Goal: Information Seeking & Learning: Learn about a topic

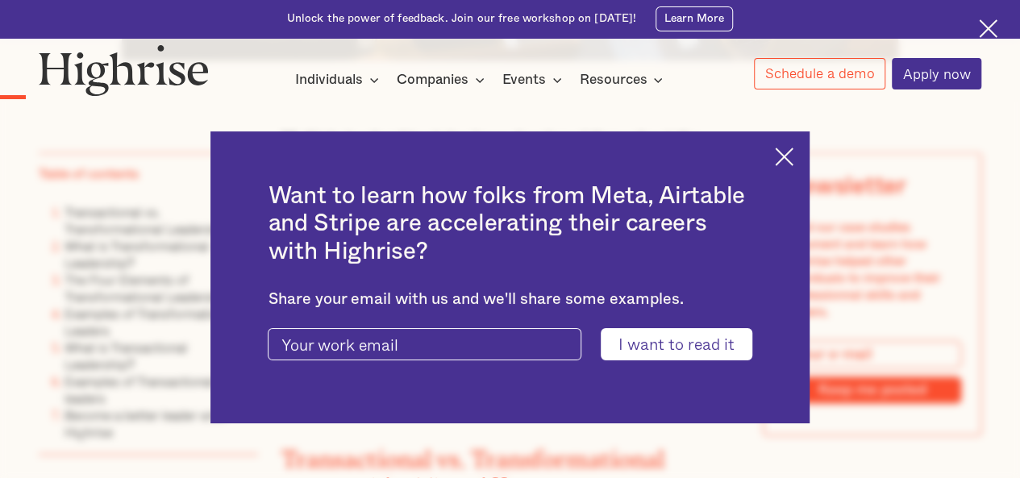
scroll to position [956, 0]
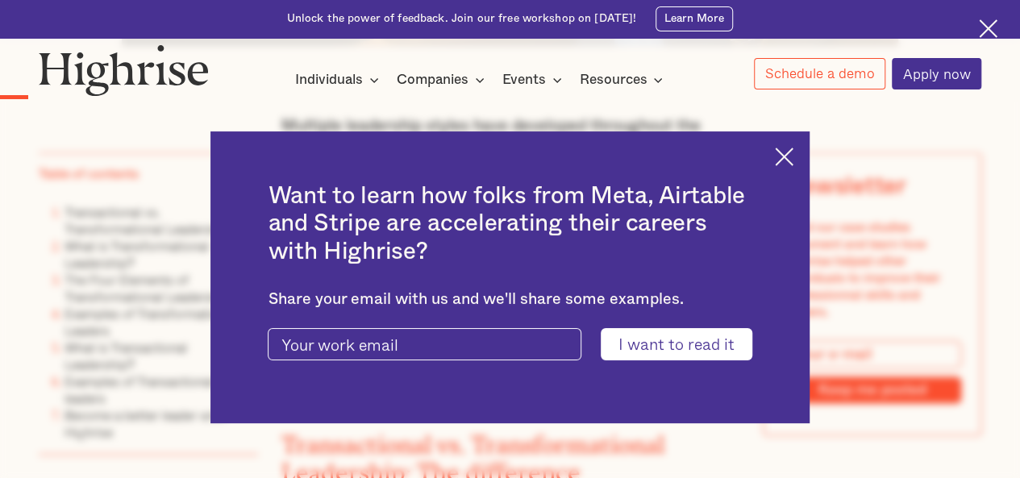
click at [790, 154] on img at bounding box center [784, 157] width 19 height 19
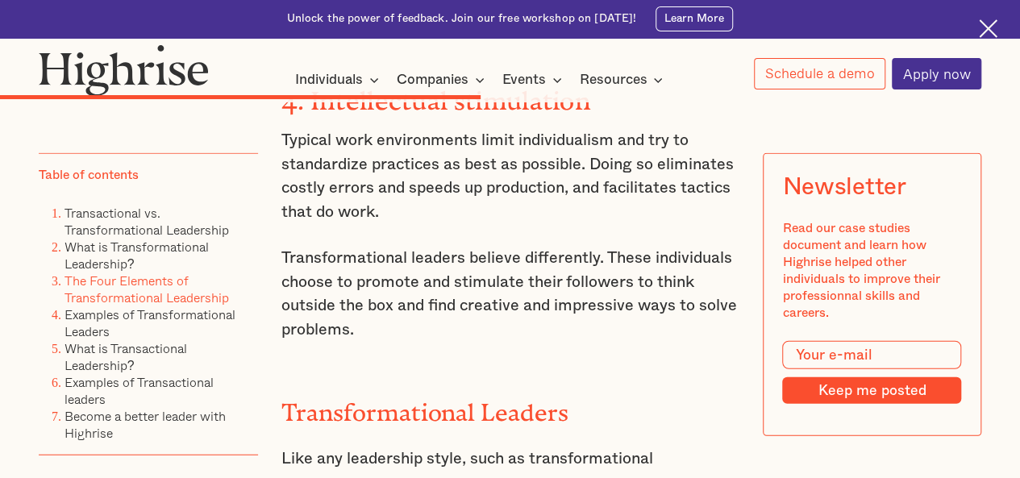
scroll to position [4900, 0]
click at [144, 389] on link "Examples of Transactional leaders" at bounding box center [138, 390] width 149 height 36
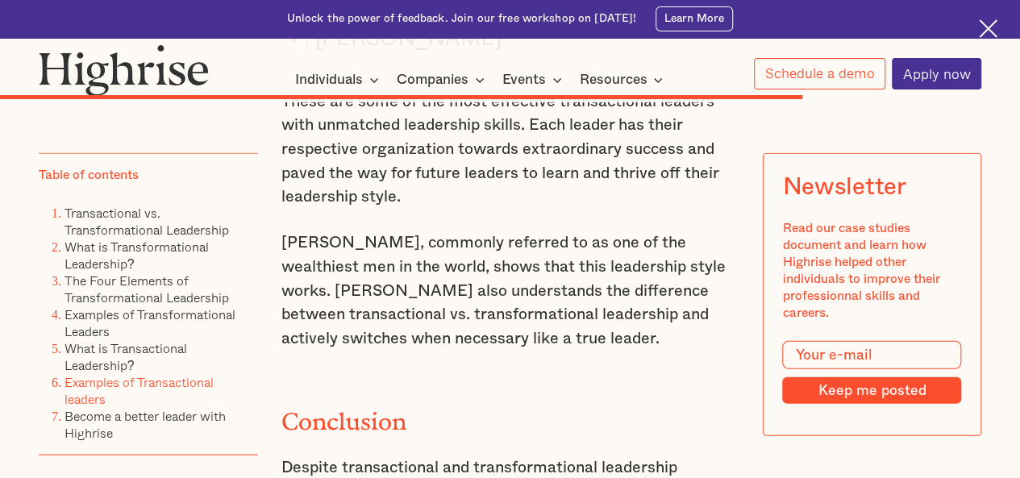
scroll to position [7894, 0]
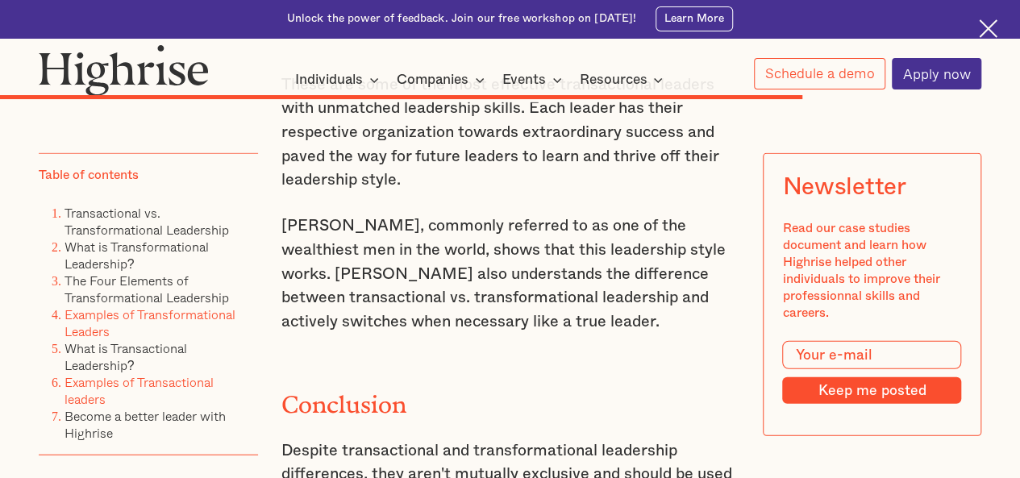
click at [141, 325] on link "Examples of Transformational Leaders" at bounding box center [149, 322] width 171 height 36
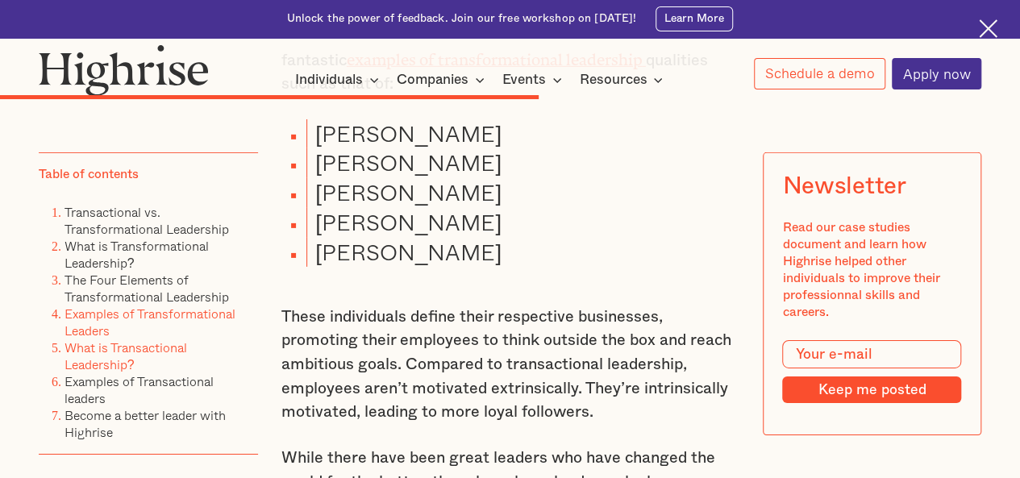
scroll to position [5552, 0]
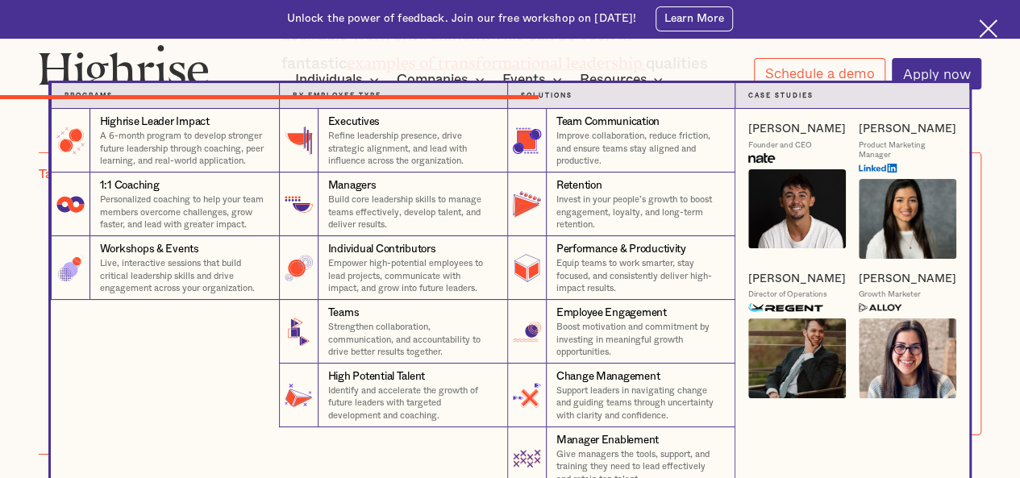
click at [477, 81] on icon at bounding box center [479, 79] width 19 height 19
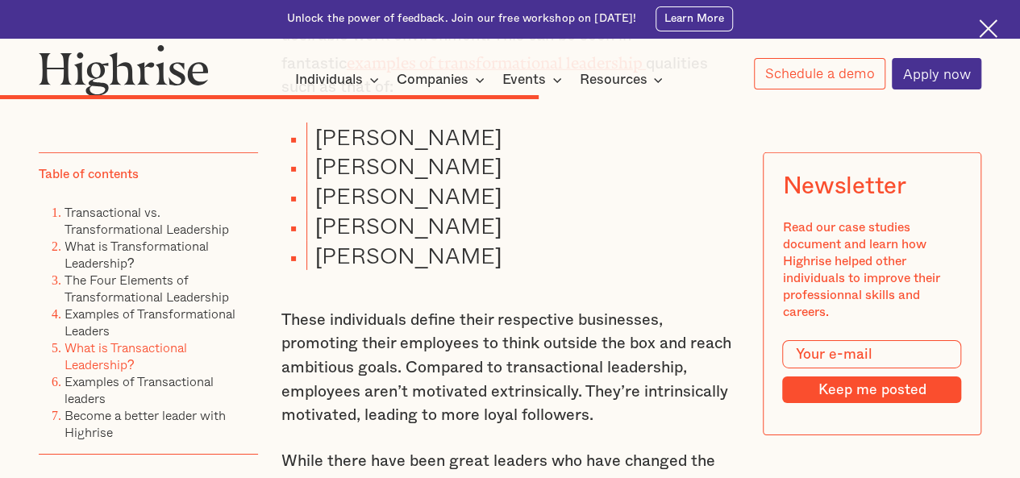
click at [477, 81] on icon at bounding box center [479, 79] width 19 height 19
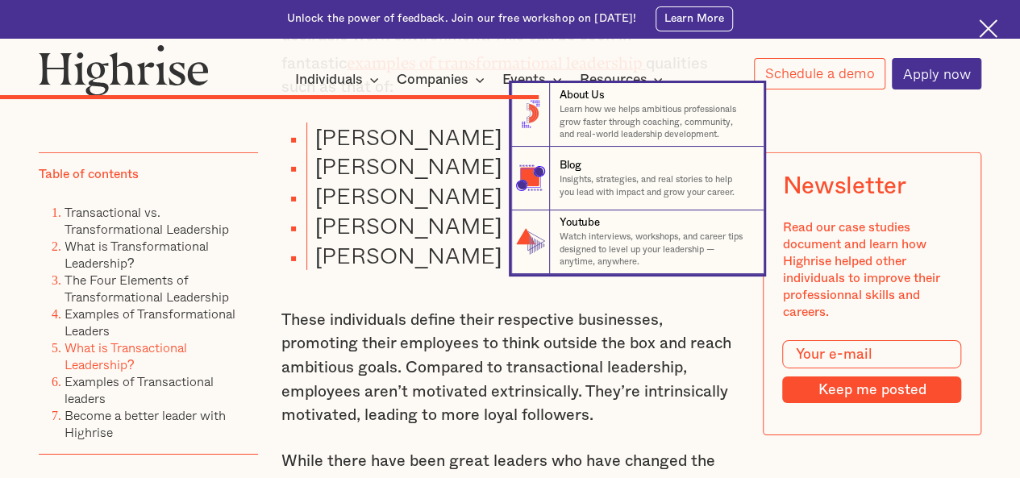
click at [138, 216] on nav "8 About Us Learn how we helps ambitious professionals grow faster through coach…" at bounding box center [510, 178] width 1018 height 191
click at [134, 226] on nav "8 About Us Learn how we helps ambitious professionals grow faster through coach…" at bounding box center [510, 178] width 1018 height 191
click at [93, 218] on nav "8 About Us Learn how we helps ambitious professionals grow faster through coach…" at bounding box center [510, 178] width 1018 height 191
